Goal: Information Seeking & Learning: Learn about a topic

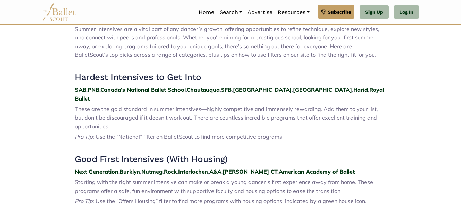
scroll to position [231, 0]
click at [293, 89] on strong "Miami" at bounding box center [322, 89] width 59 height 7
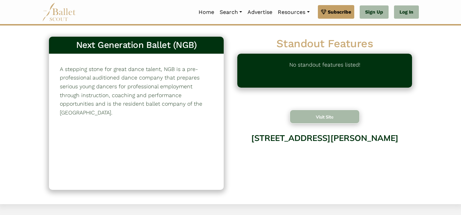
click at [320, 119] on button "Visit Site" at bounding box center [325, 117] width 70 height 14
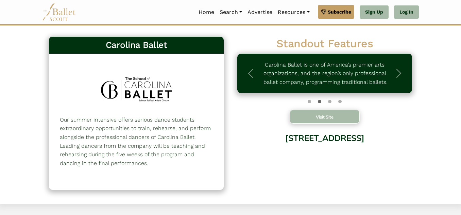
click at [311, 114] on button "Visit Site" at bounding box center [325, 117] width 70 height 14
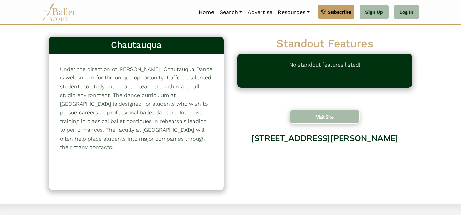
click at [309, 115] on button "Visit Site" at bounding box center [325, 117] width 70 height 14
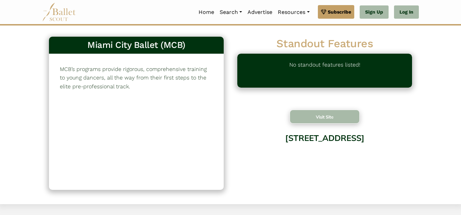
click at [320, 113] on button "Visit Site" at bounding box center [325, 117] width 70 height 14
